Goal: Task Accomplishment & Management: Manage account settings

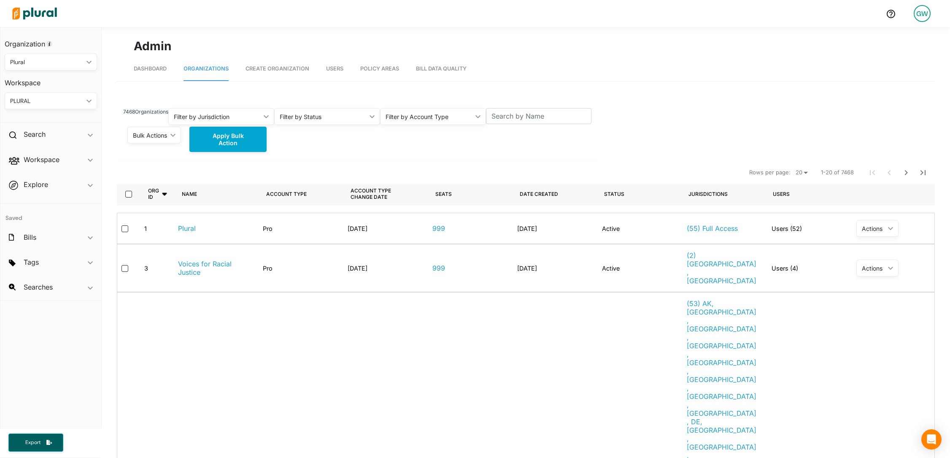
click at [921, 18] on div "GW" at bounding box center [922, 13] width 17 height 17
click at [889, 139] on link "Log Out" at bounding box center [900, 143] width 74 height 21
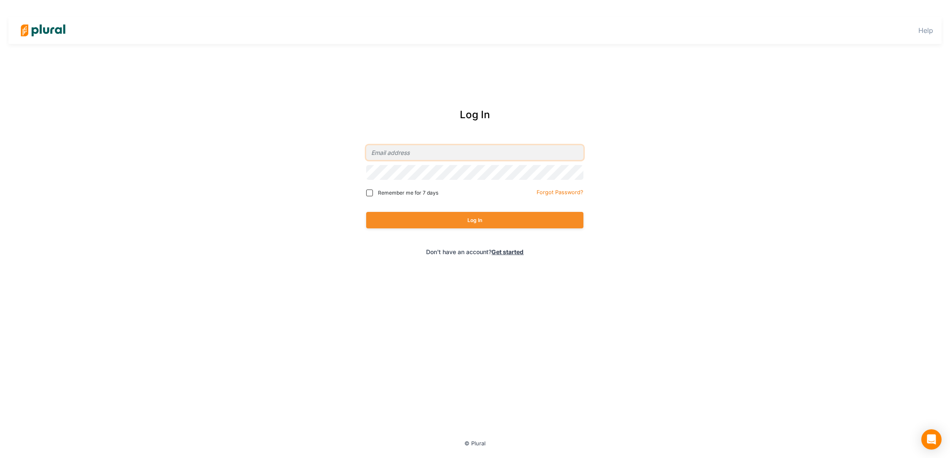
click at [436, 153] on input "email" at bounding box center [474, 152] width 217 height 15
type input "[PERSON_NAME][EMAIL_ADDRESS][DOMAIN_NAME]"
click at [423, 214] on button "Log In" at bounding box center [474, 220] width 217 height 16
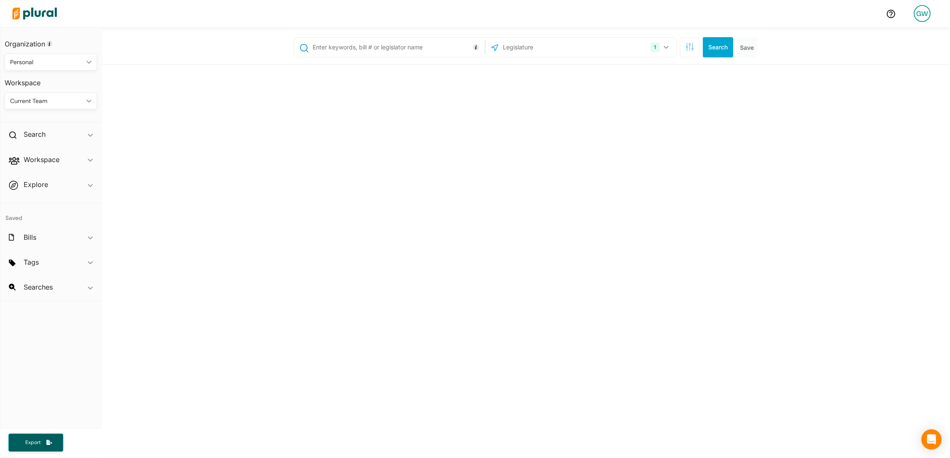
click at [924, 16] on div "GW" at bounding box center [922, 13] width 17 height 17
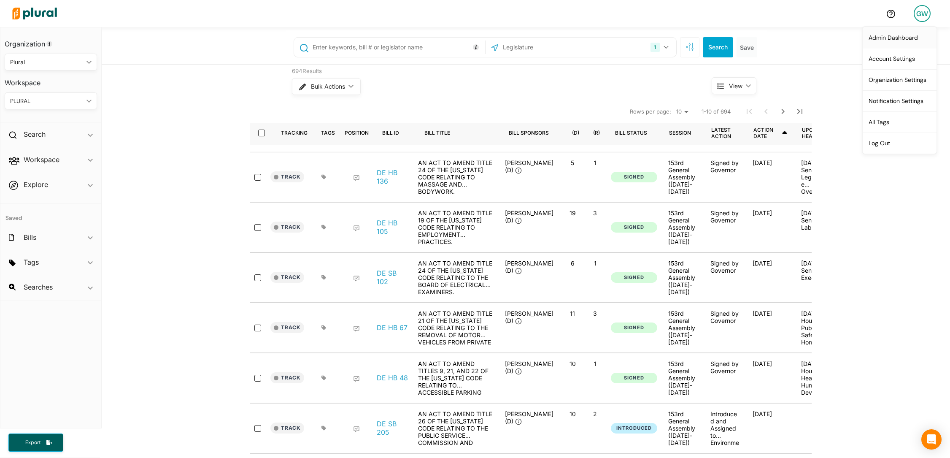
click at [899, 43] on link "Admin Dashboard" at bounding box center [900, 37] width 74 height 21
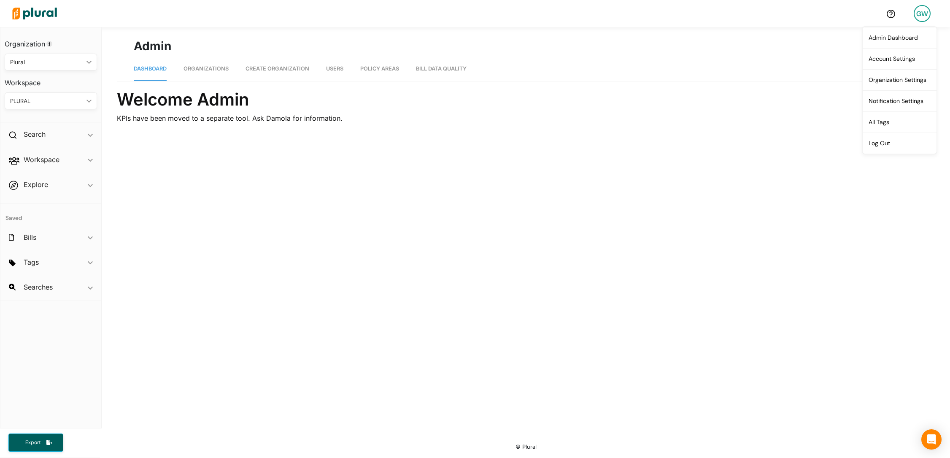
click at [220, 64] on link "Organizations" at bounding box center [206, 69] width 45 height 24
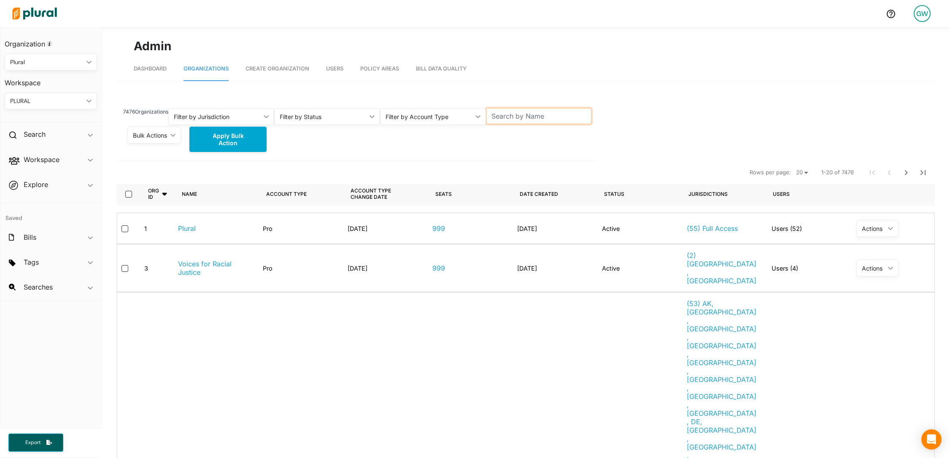
click at [559, 117] on input "text" at bounding box center [539, 116] width 106 height 16
paste input "[PERSON_NAME][EMAIL_ADDRESS][DOMAIN_NAME]"
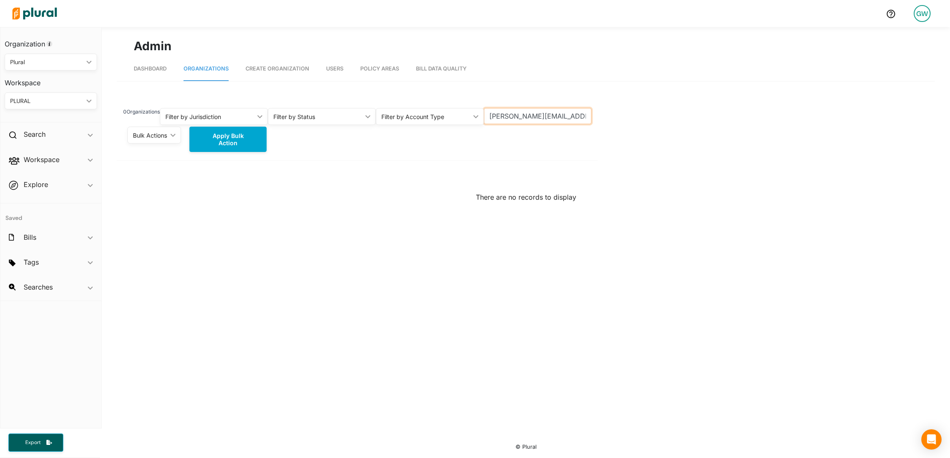
drag, startPoint x: 503, startPoint y: 118, endPoint x: 462, endPoint y: 118, distance: 41.4
click at [462, 118] on div "0 Organizations Filter by Jurisdiction ic_keyboard_arrow_down All [US_STATE] [U…" at bounding box center [357, 111] width 481 height 27
click at [506, 118] on input "[DOMAIN_NAME]" at bounding box center [538, 116] width 108 height 16
click at [542, 119] on input "ethos [DOMAIN_NAME]" at bounding box center [538, 116] width 108 height 16
click at [577, 119] on input "ethos consulting [DOMAIN_NAME]" at bounding box center [538, 116] width 108 height 16
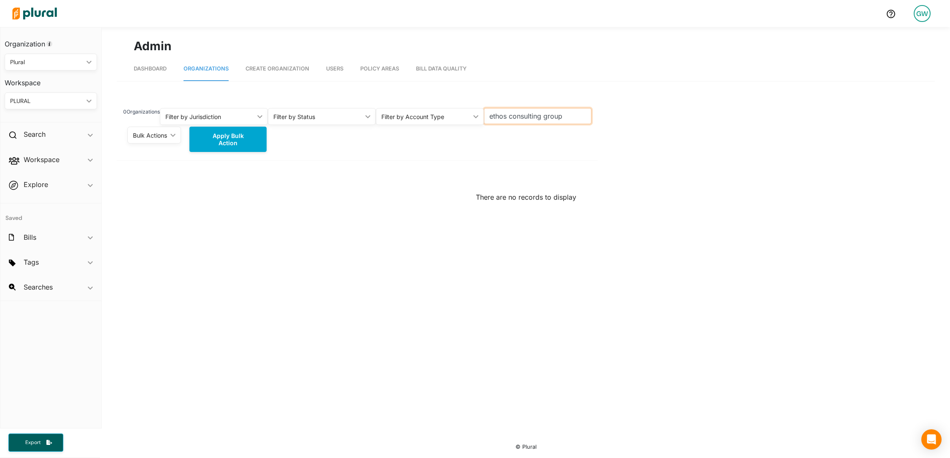
type input "ethos consulting group"
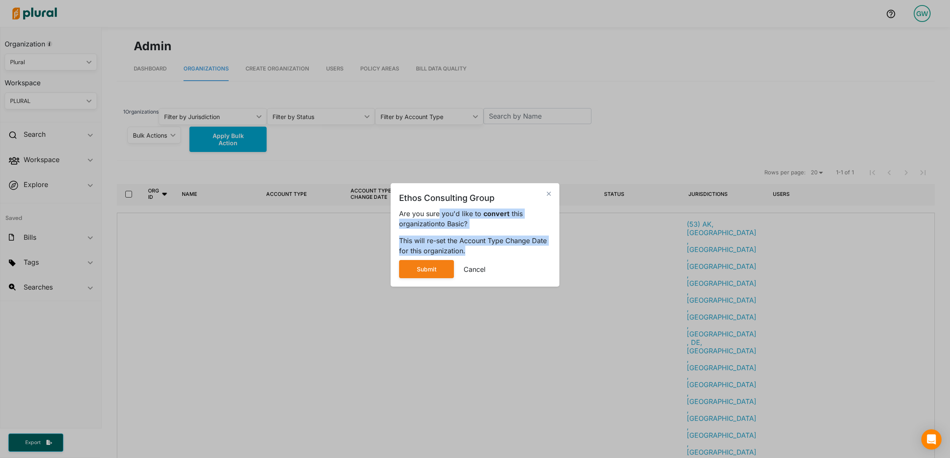
drag, startPoint x: 438, startPoint y: 218, endPoint x: 466, endPoint y: 246, distance: 40.0
click at [466, 246] on div "Ethos Consulting Group close Are you sure you'd like to convert this organizati…" at bounding box center [475, 234] width 169 height 103
click at [466, 246] on div "This will re-set the Account Type Change Date for this organization." at bounding box center [475, 246] width 152 height 20
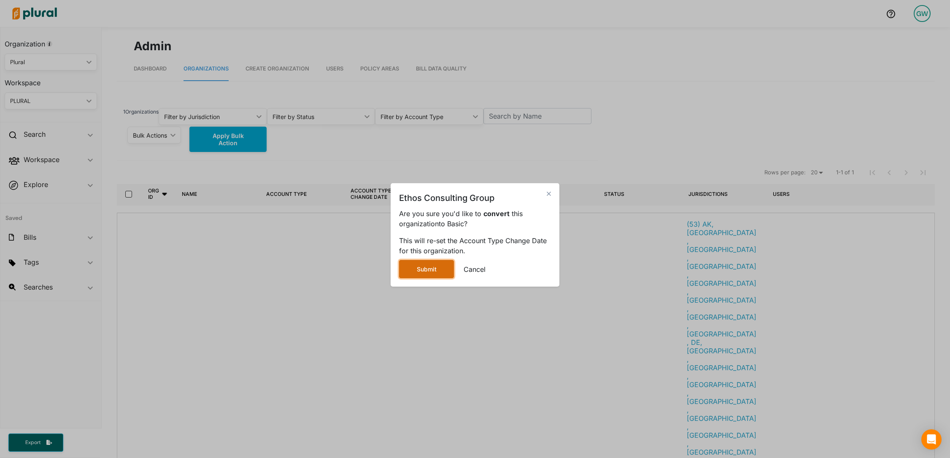
click at [434, 270] on button "Submit" at bounding box center [426, 269] width 55 height 18
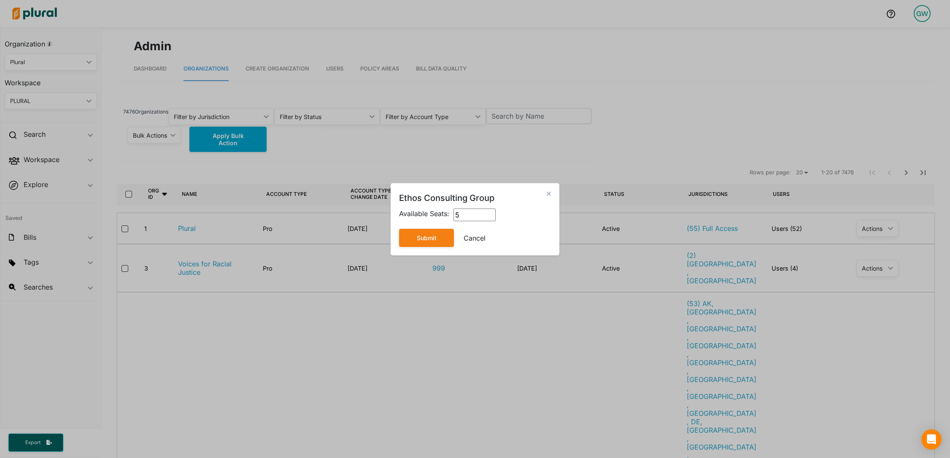
click at [460, 217] on input "5" at bounding box center [475, 214] width 42 height 13
click at [494, 218] on input "4" at bounding box center [475, 214] width 42 height 13
click at [494, 218] on input "3" at bounding box center [475, 214] width 42 height 13
click at [494, 218] on input "2" at bounding box center [475, 214] width 42 height 13
type input "1"
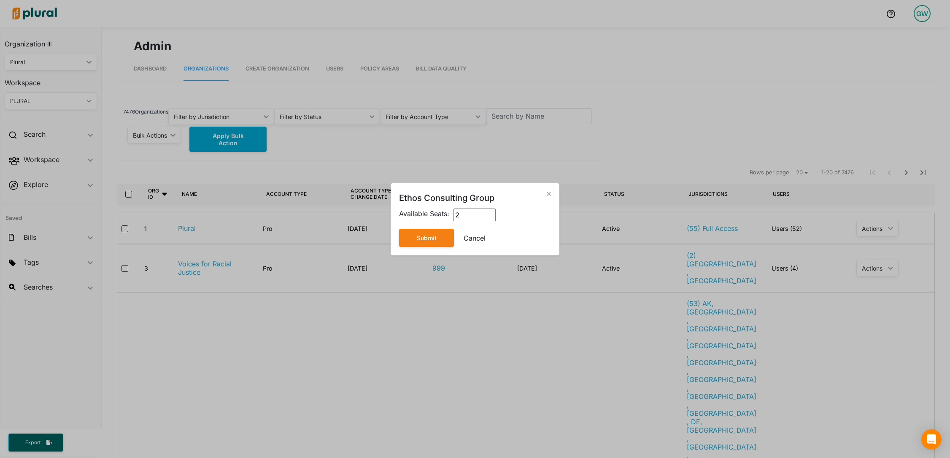
click at [494, 218] on input "1" at bounding box center [475, 214] width 42 height 13
click at [427, 240] on button "Submit" at bounding box center [426, 238] width 55 height 18
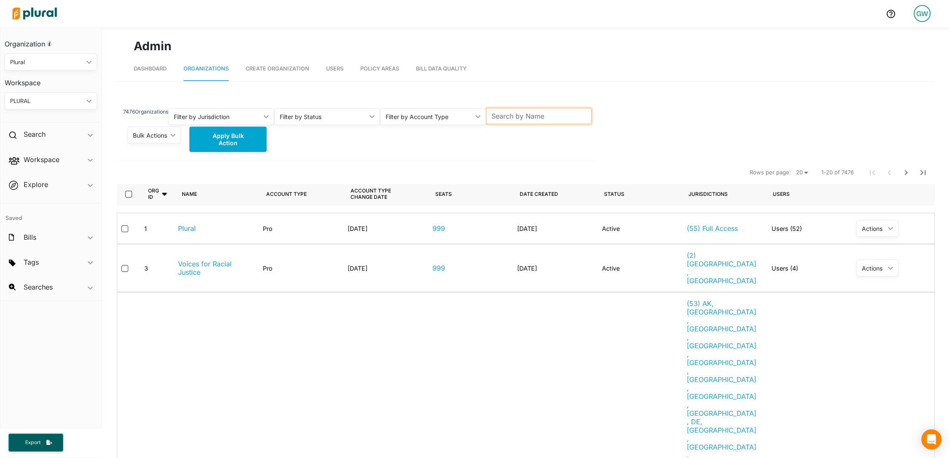
click at [509, 114] on input "text" at bounding box center [539, 116] width 106 height 16
type input "R"
type input "Ethos"
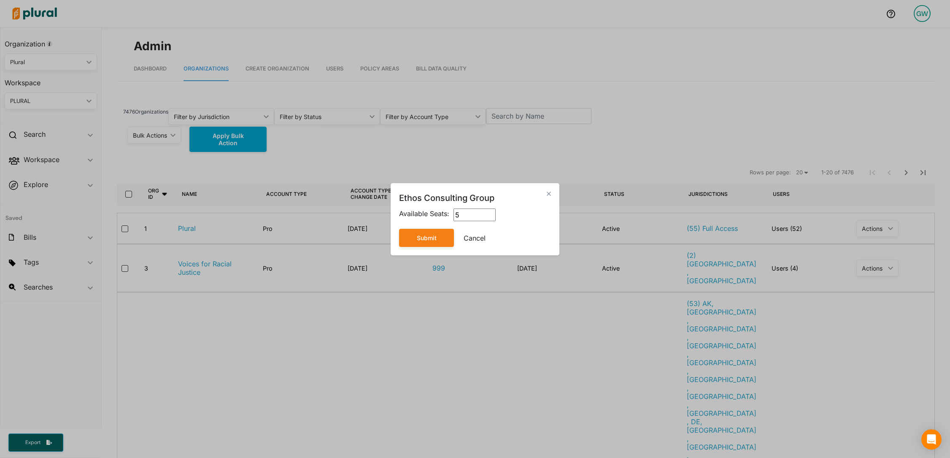
click at [490, 219] on input "4" at bounding box center [475, 214] width 42 height 13
click at [490, 219] on input "3" at bounding box center [475, 214] width 42 height 13
click at [490, 219] on input "2" at bounding box center [475, 214] width 42 height 13
type input "1"
click at [490, 219] on input "1" at bounding box center [475, 214] width 42 height 13
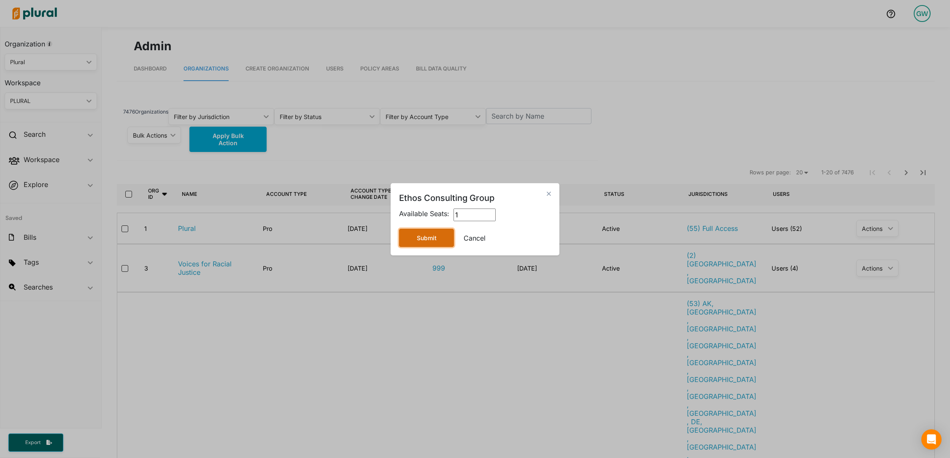
click at [425, 238] on button "Submit" at bounding box center [426, 238] width 55 height 18
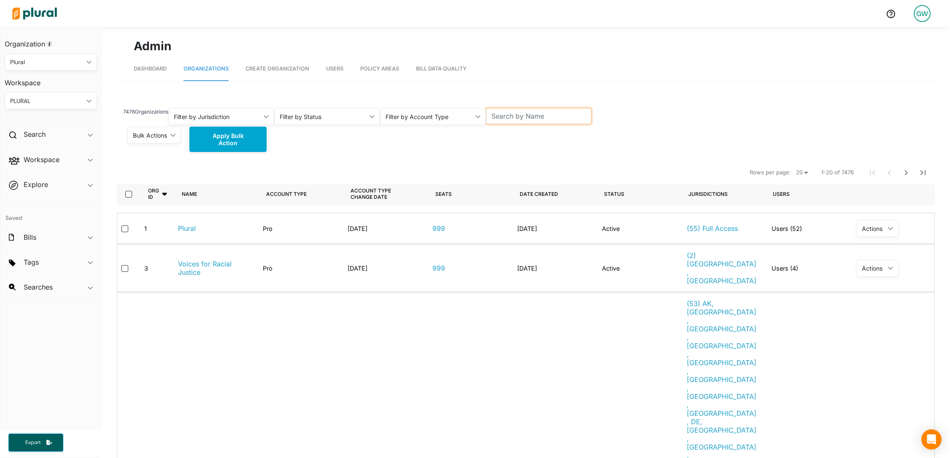
click at [525, 117] on input "text" at bounding box center [539, 116] width 106 height 16
type input "a"
type input "e"
type input "t"
type input "ethos"
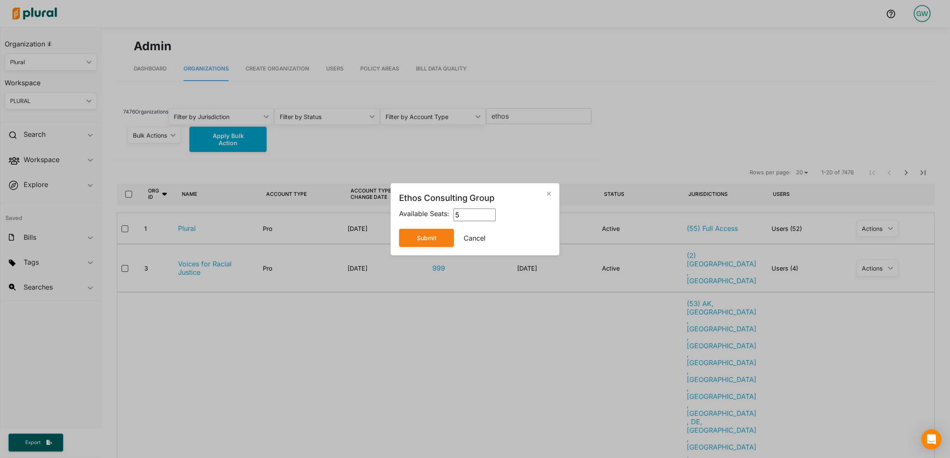
click at [470, 215] on input "5" at bounding box center [475, 214] width 42 height 13
click at [524, 225] on div "Ethos Consulting Group close Available Seats: 1 Submit Cancel" at bounding box center [475, 219] width 169 height 72
click at [428, 242] on button "Submit" at bounding box center [426, 238] width 55 height 18
type input "0"
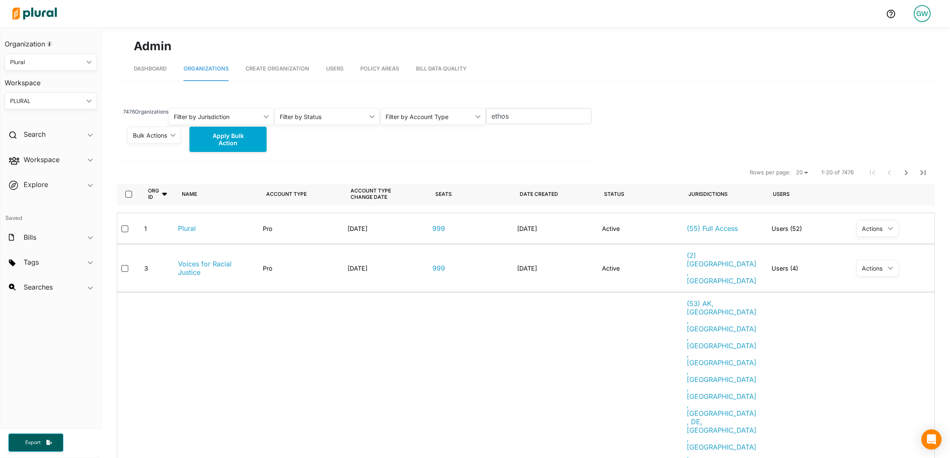
click at [332, 70] on span "Users" at bounding box center [334, 68] width 17 height 6
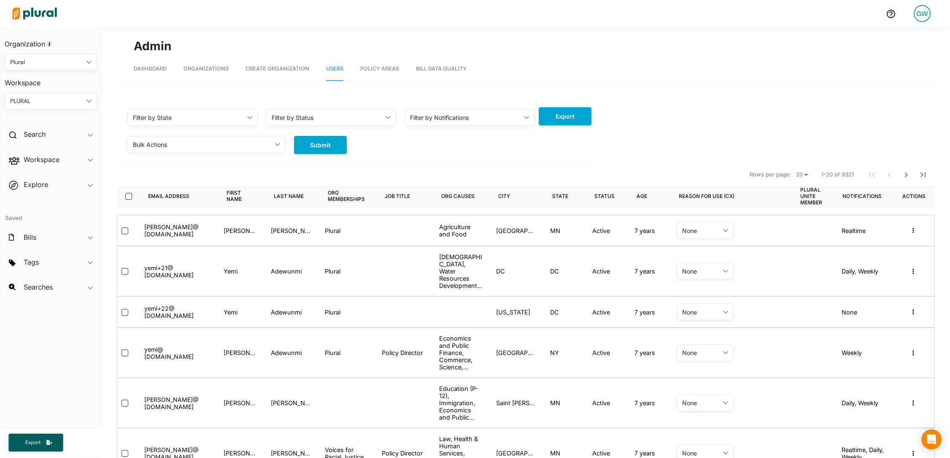
click at [222, 73] on link "Organizations" at bounding box center [206, 69] width 45 height 24
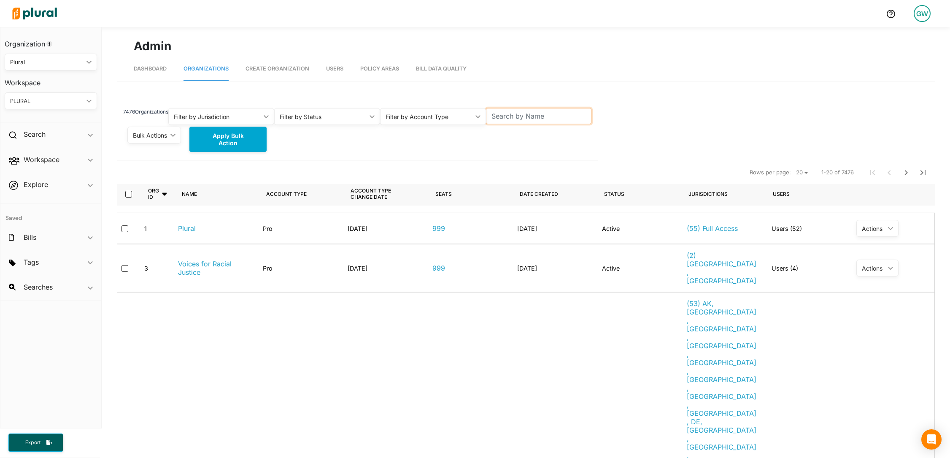
click at [499, 116] on input "text" at bounding box center [539, 116] width 106 height 16
type input "ethose"
